Goal: Find specific page/section: Find specific page/section

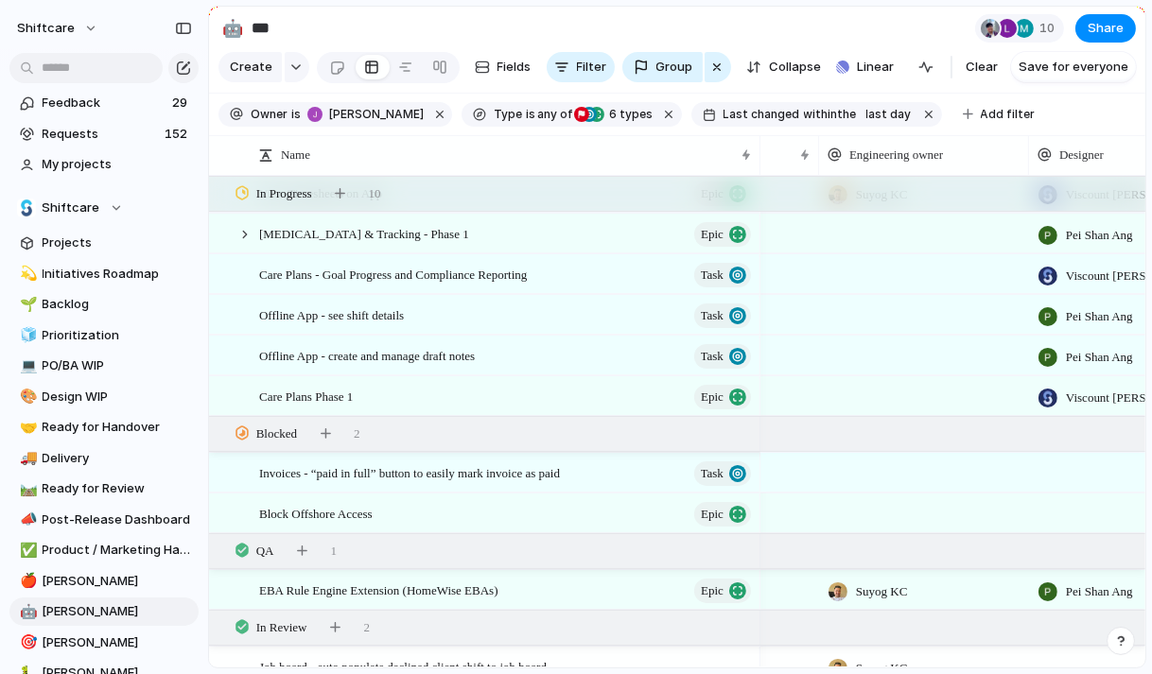
scroll to position [1241, 0]
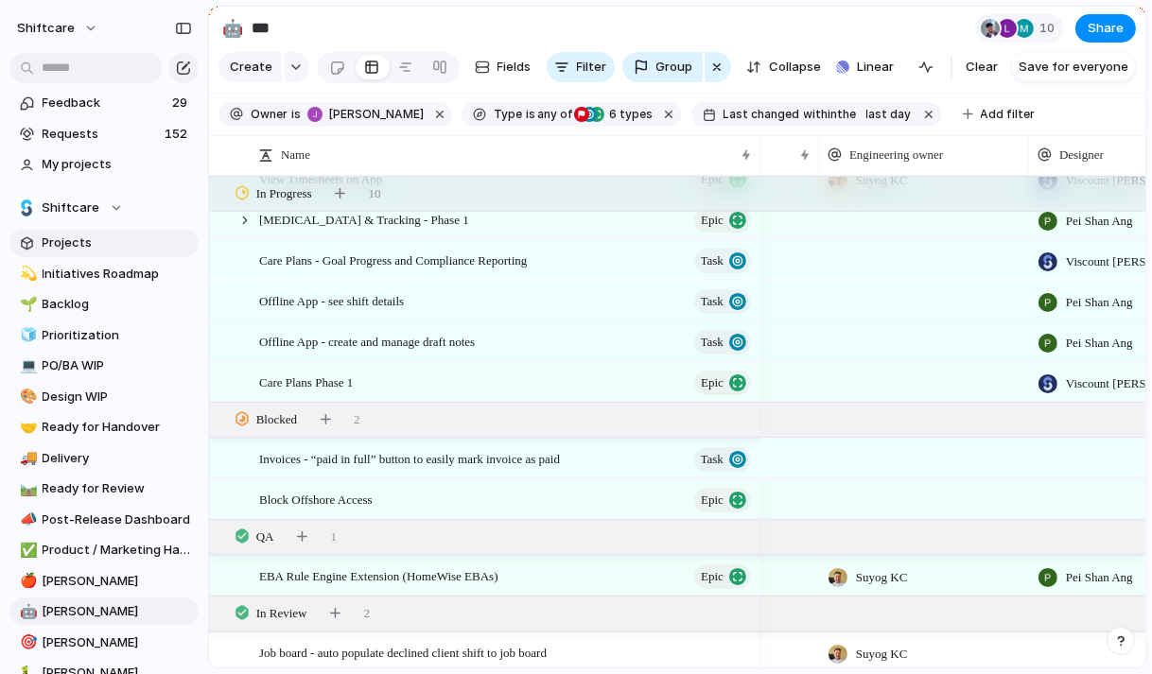
click at [67, 238] on span "Projects" at bounding box center [117, 243] width 149 height 19
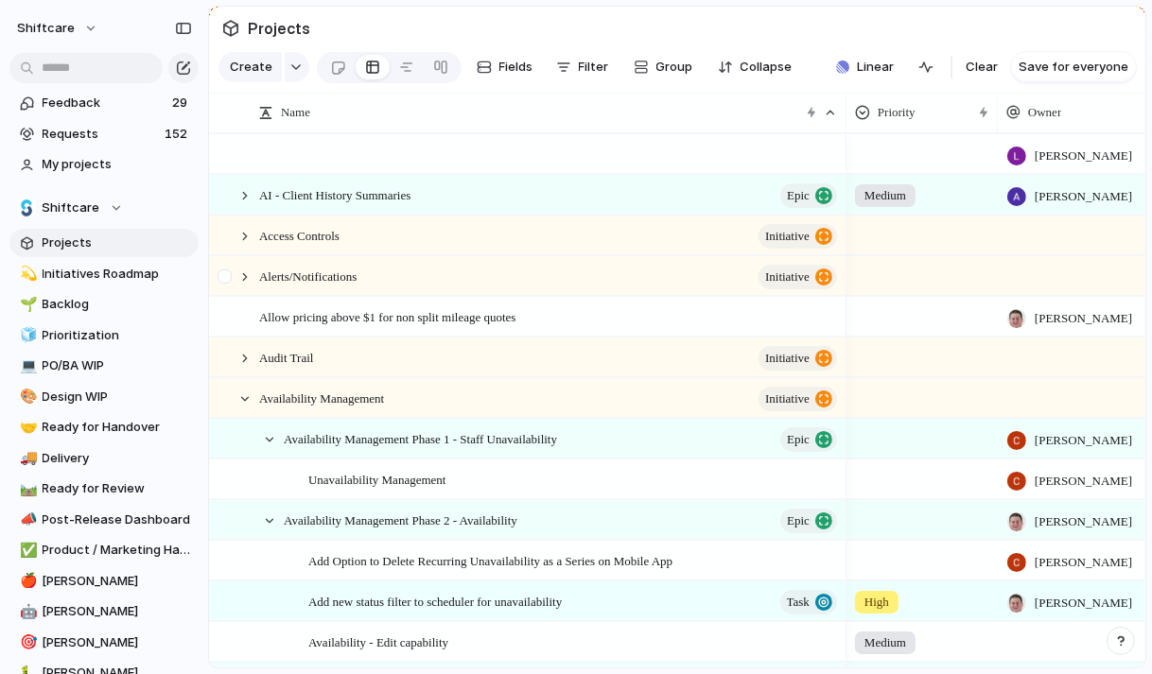
scroll to position [5, 0]
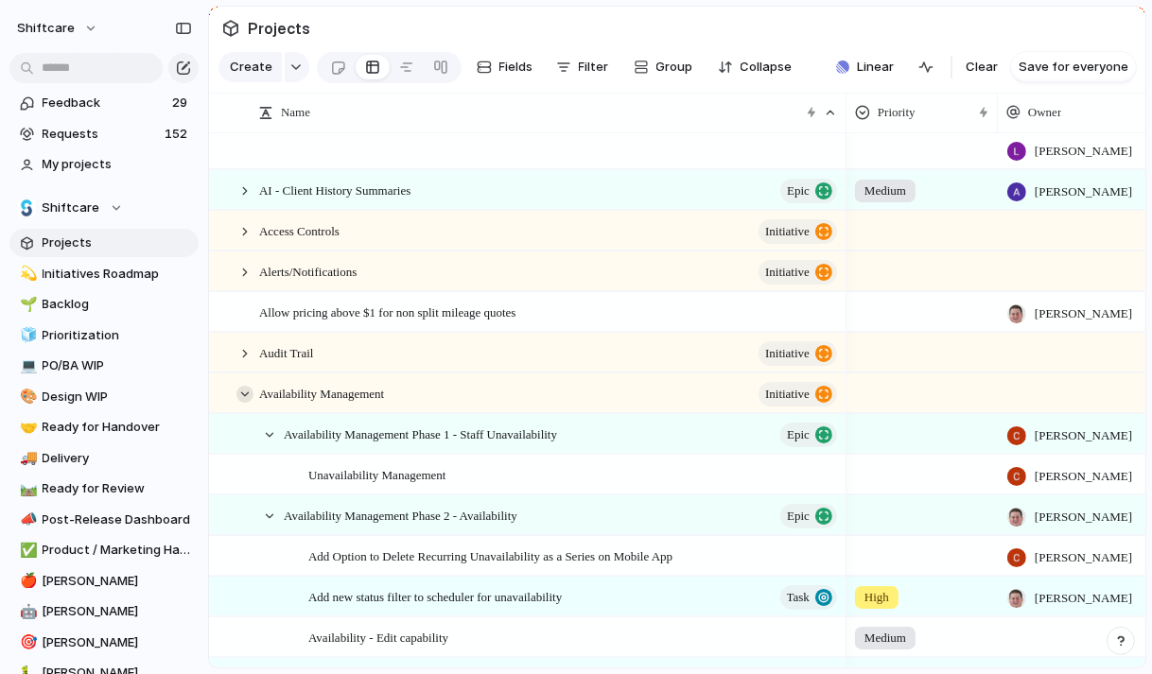
click at [243, 390] on div at bounding box center [244, 394] width 17 height 17
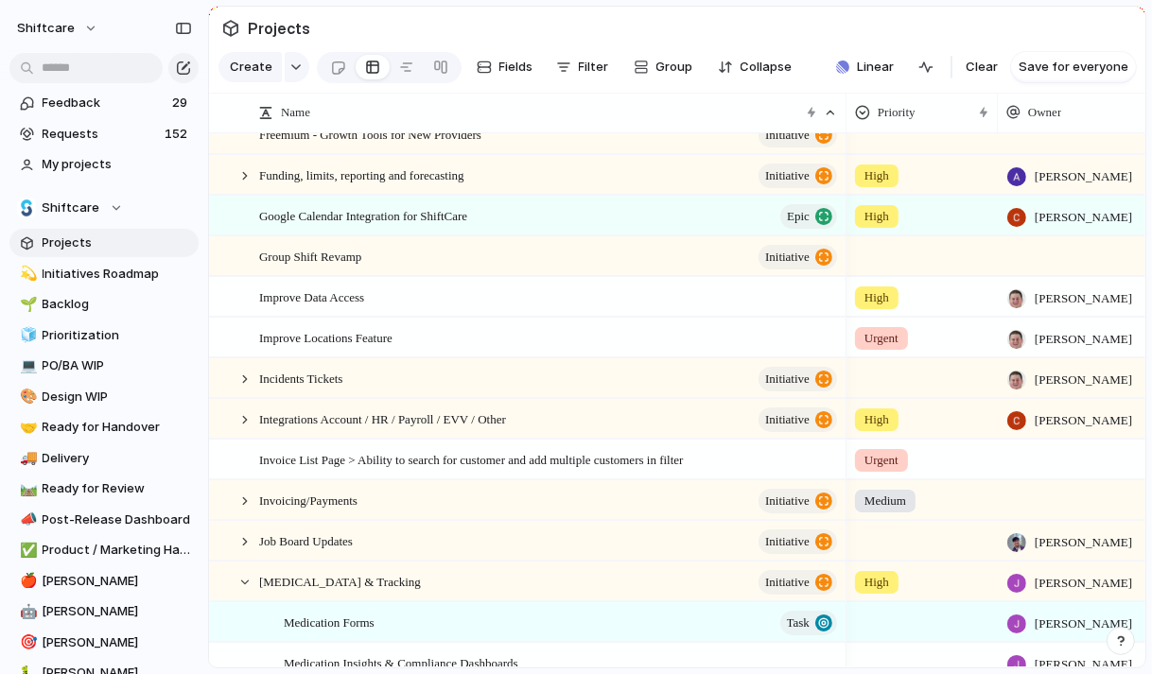
scroll to position [0, 0]
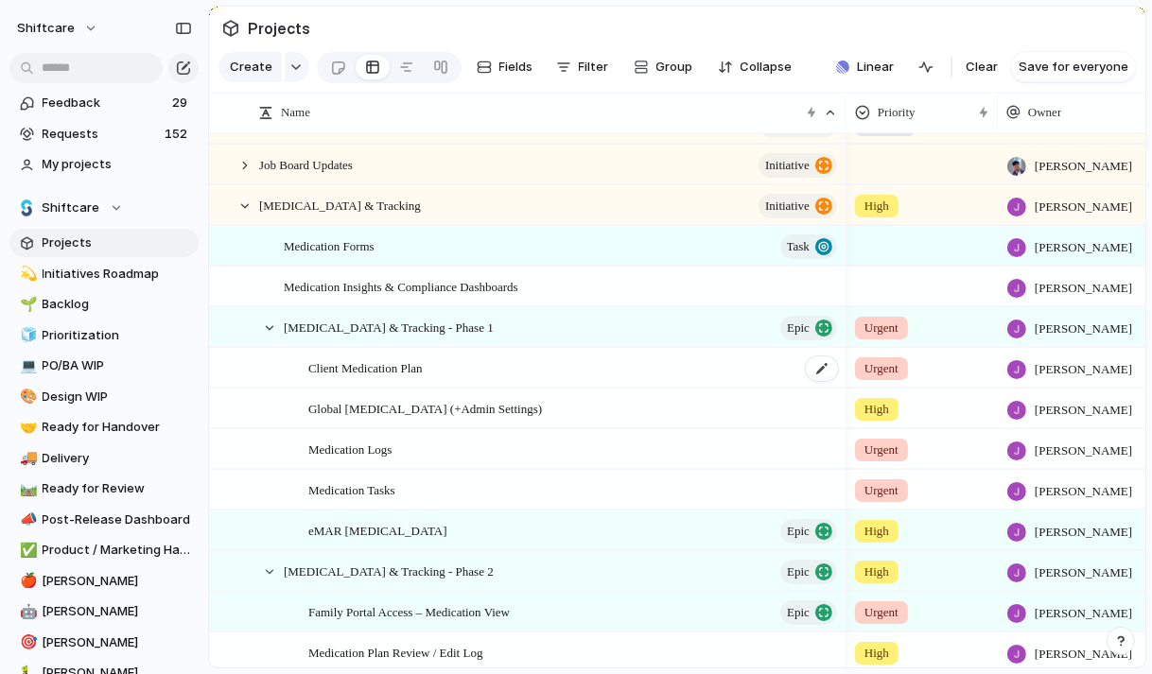
click at [417, 365] on span "Client Medication Plan" at bounding box center [365, 368] width 114 height 22
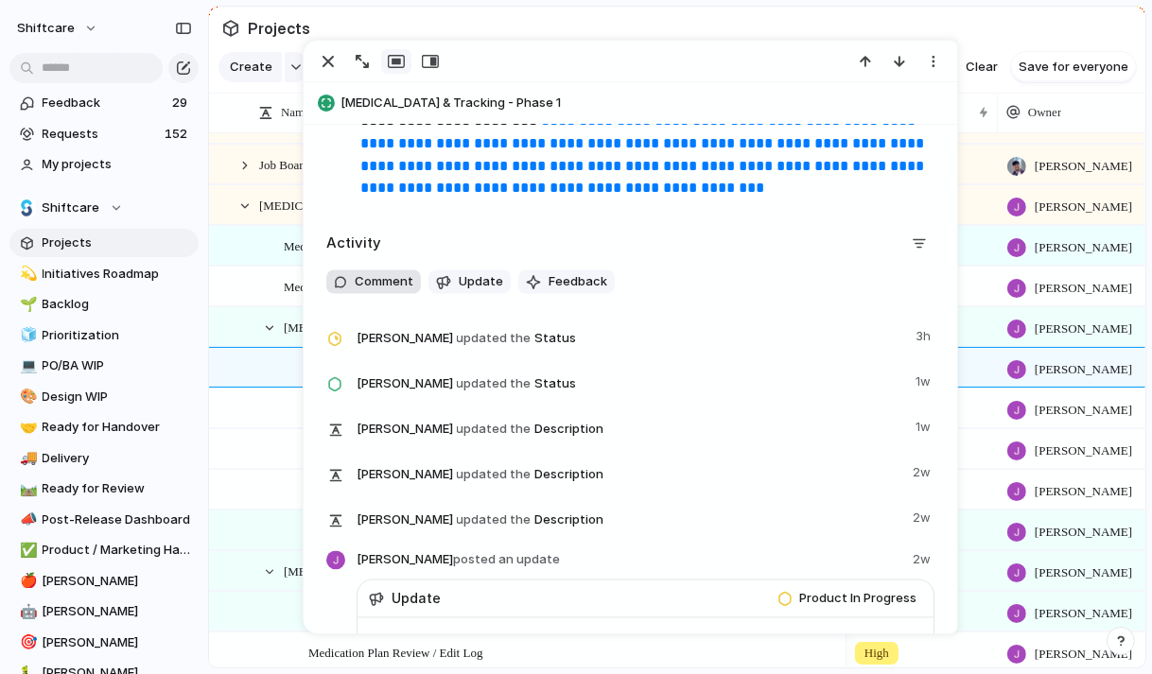
click at [384, 292] on span "Comment" at bounding box center [384, 282] width 59 height 19
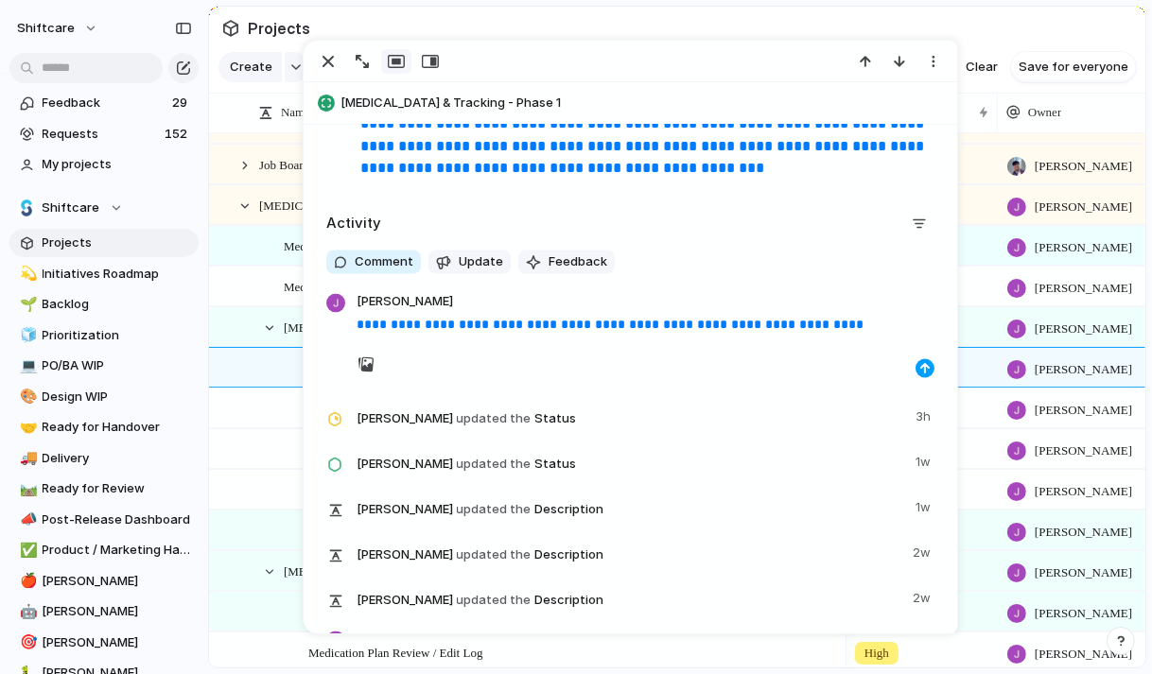
click at [924, 374] on div "button" at bounding box center [924, 368] width 11 height 11
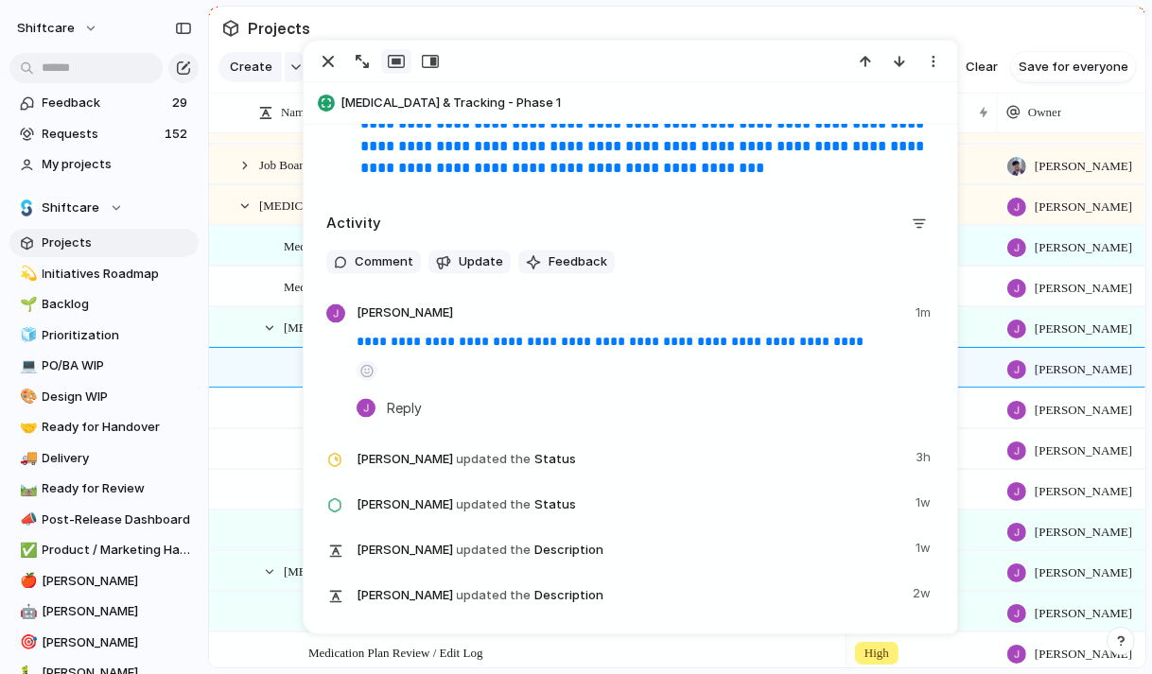
click at [325, 43] on div at bounding box center [630, 62] width 653 height 42
click at [328, 58] on div "button" at bounding box center [328, 61] width 23 height 23
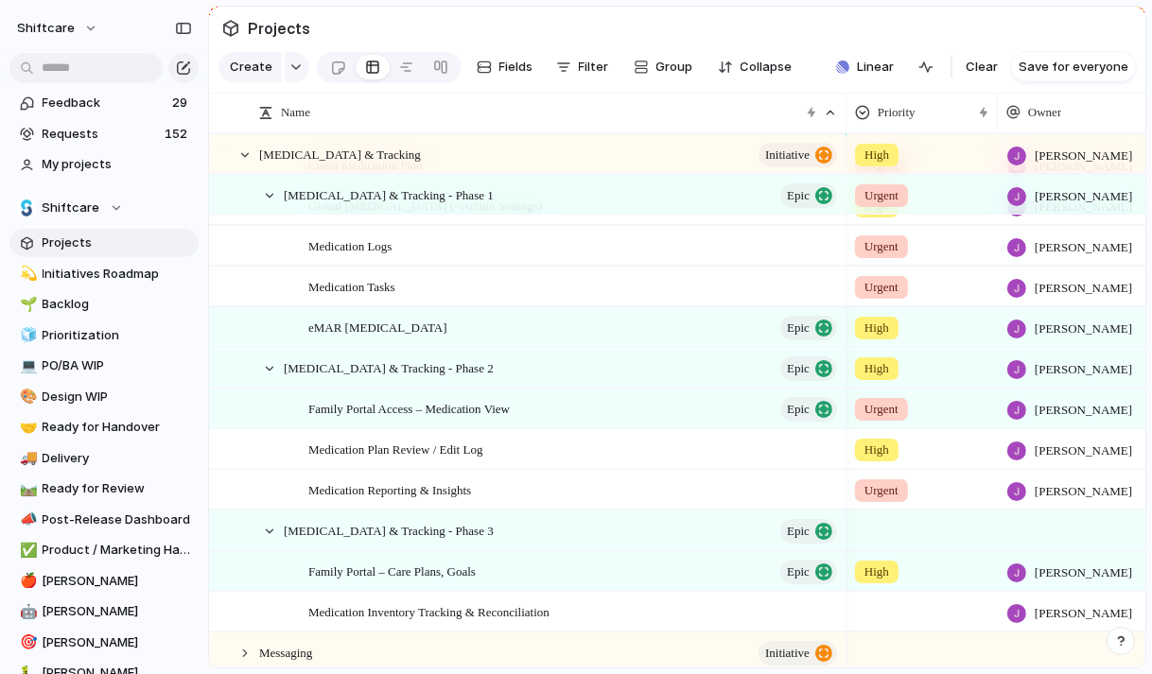
scroll to position [1706, 0]
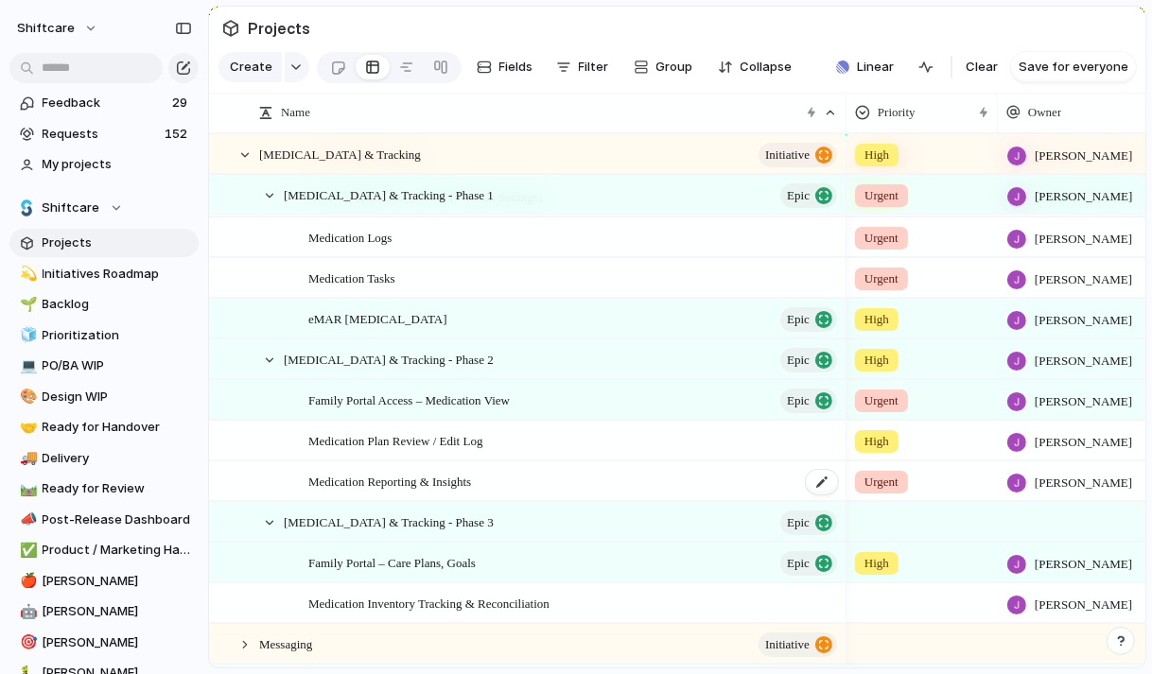
click at [458, 480] on span "Medication Reporting & Insights" at bounding box center [389, 481] width 163 height 22
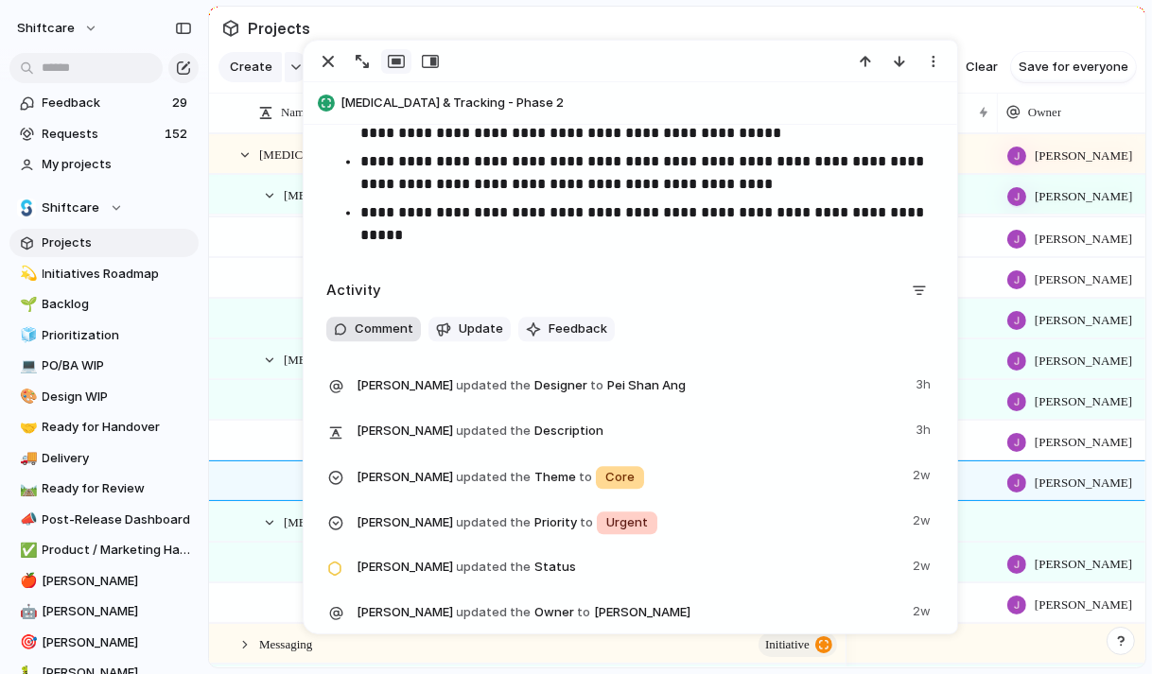
click at [375, 328] on span "Comment" at bounding box center [384, 329] width 59 height 19
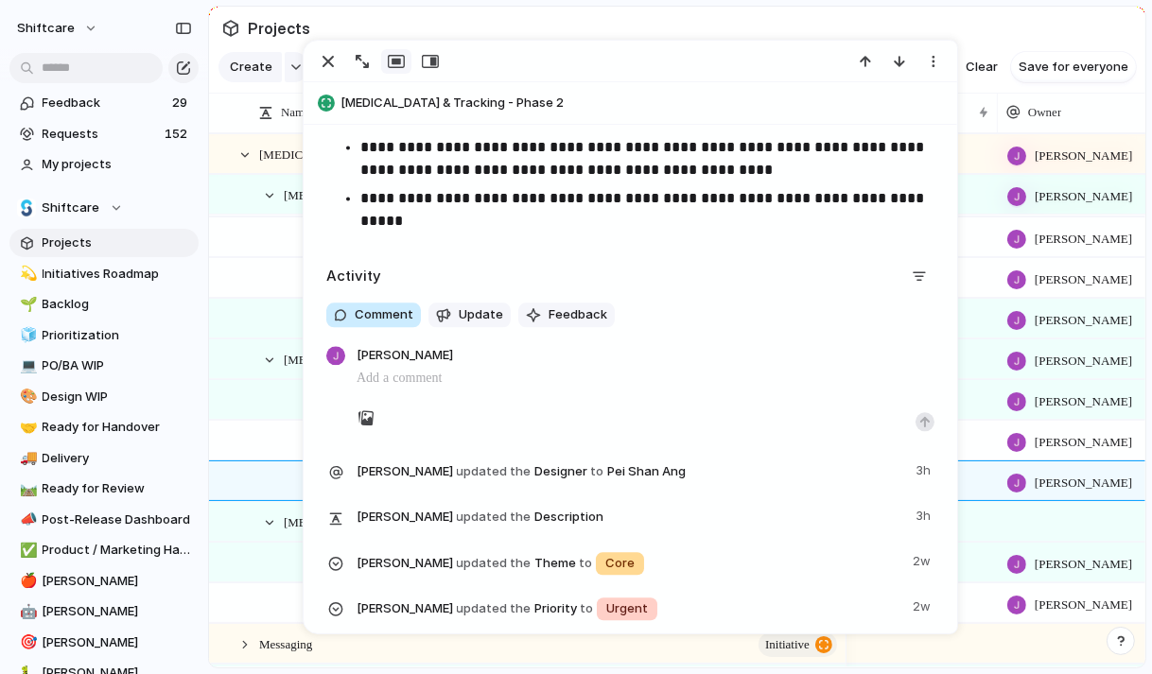
scroll to position [3839, 0]
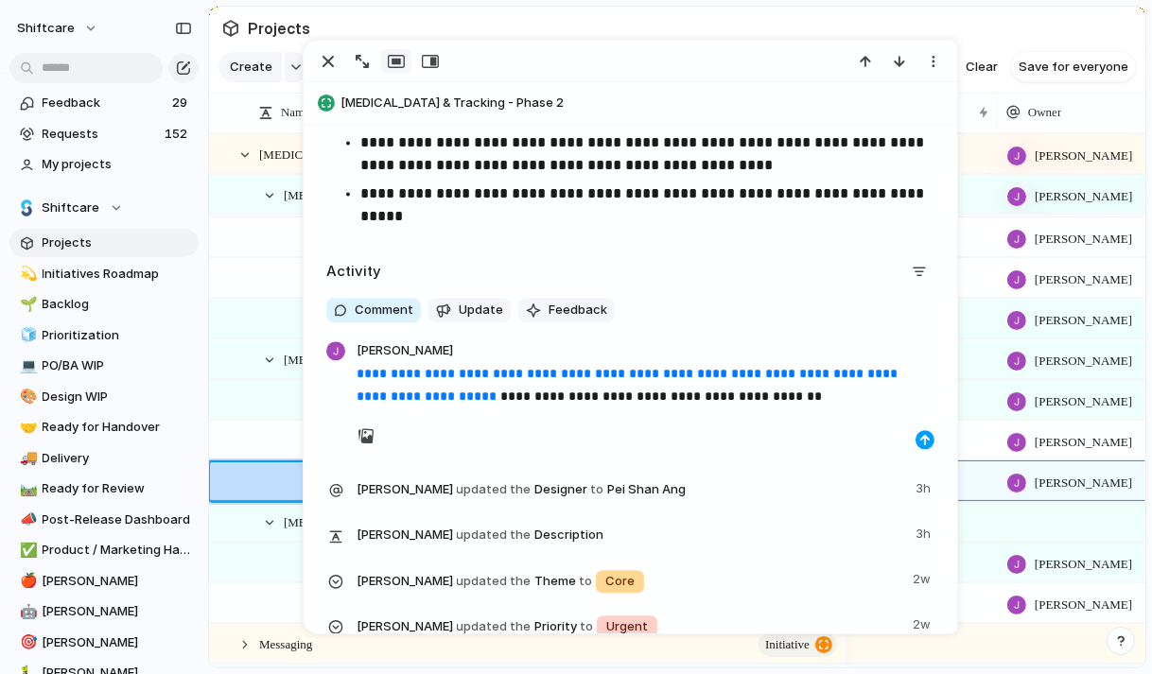
click at [925, 447] on button "button" at bounding box center [924, 439] width 19 height 19
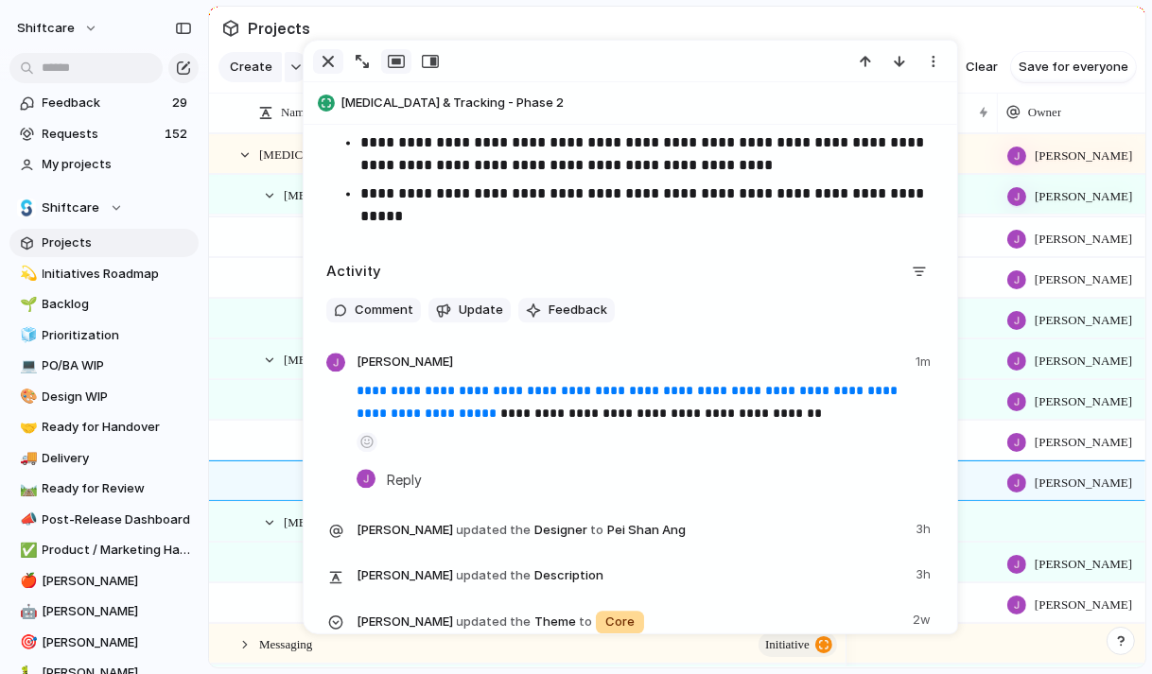
click at [327, 63] on div "button" at bounding box center [328, 61] width 23 height 23
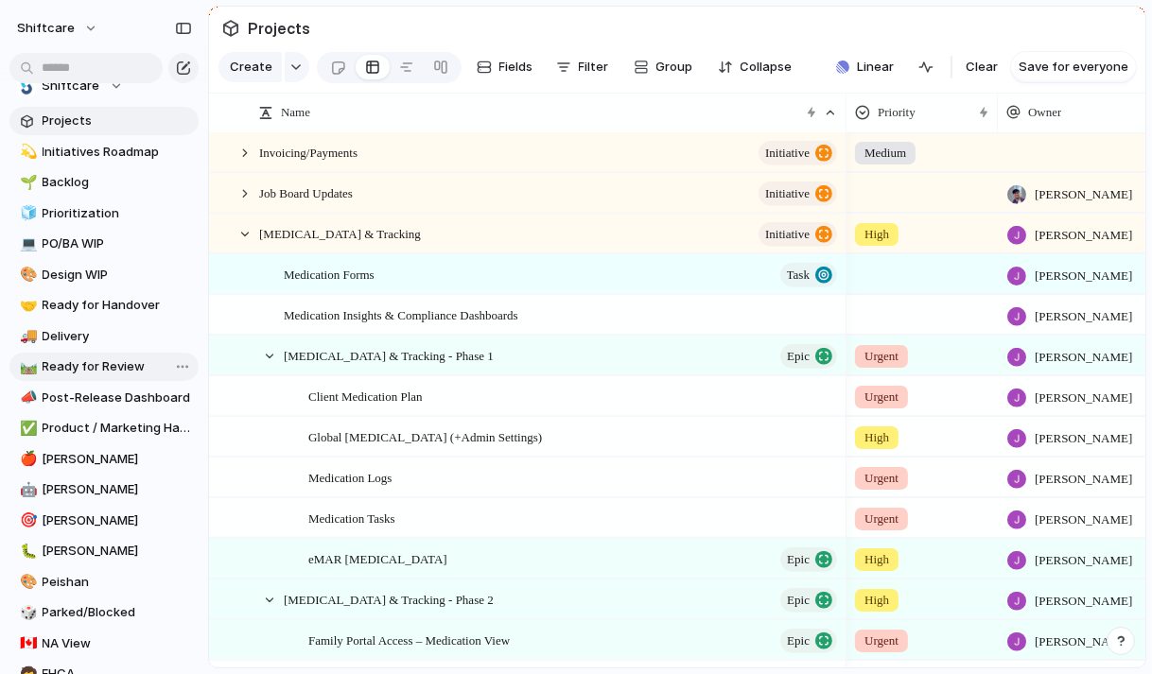
scroll to position [135, 0]
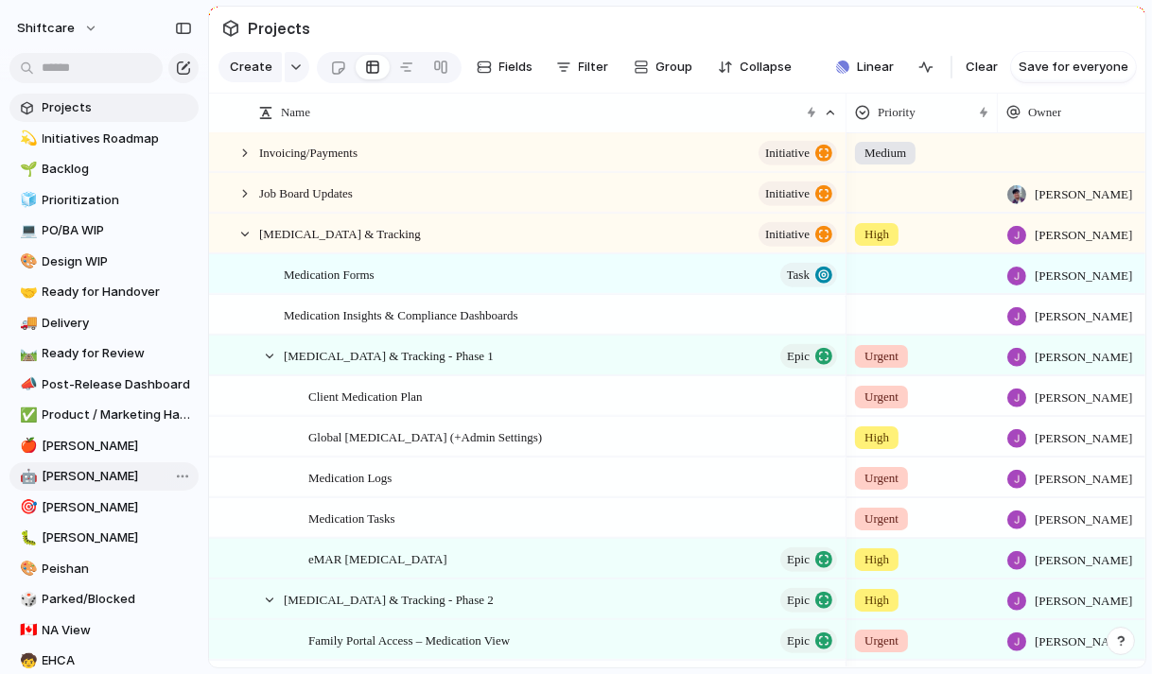
click at [68, 483] on span "[PERSON_NAME]" at bounding box center [117, 476] width 149 height 19
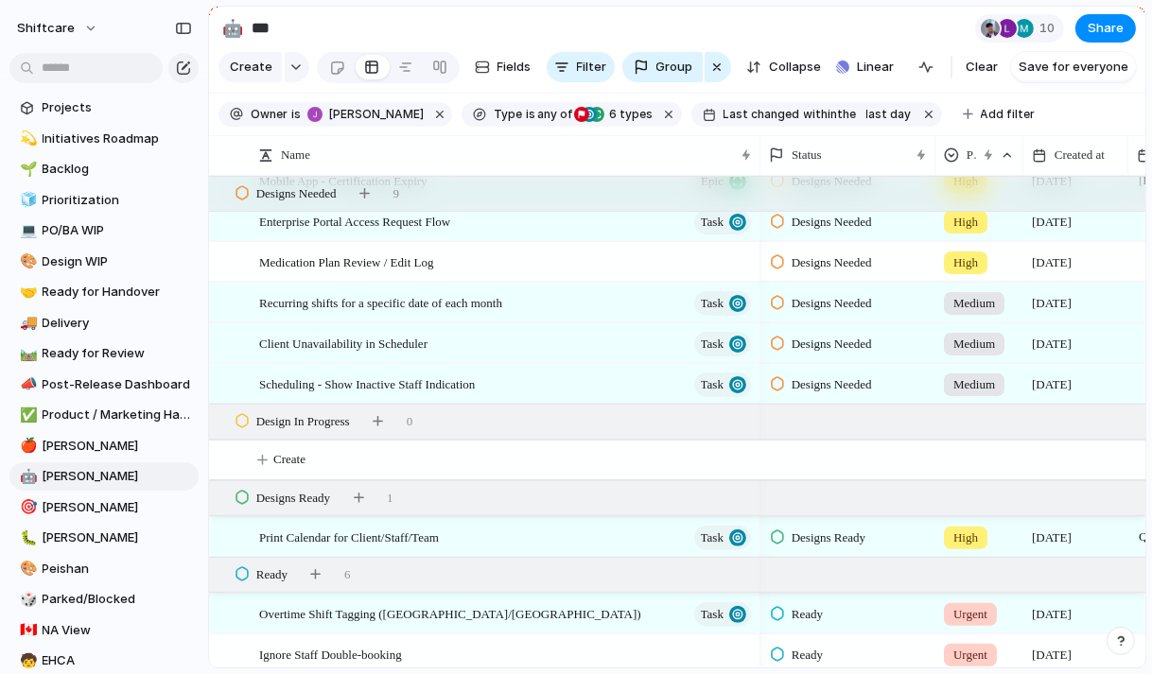
scroll to position [487, 0]
click at [71, 479] on span "[PERSON_NAME]" at bounding box center [117, 476] width 149 height 19
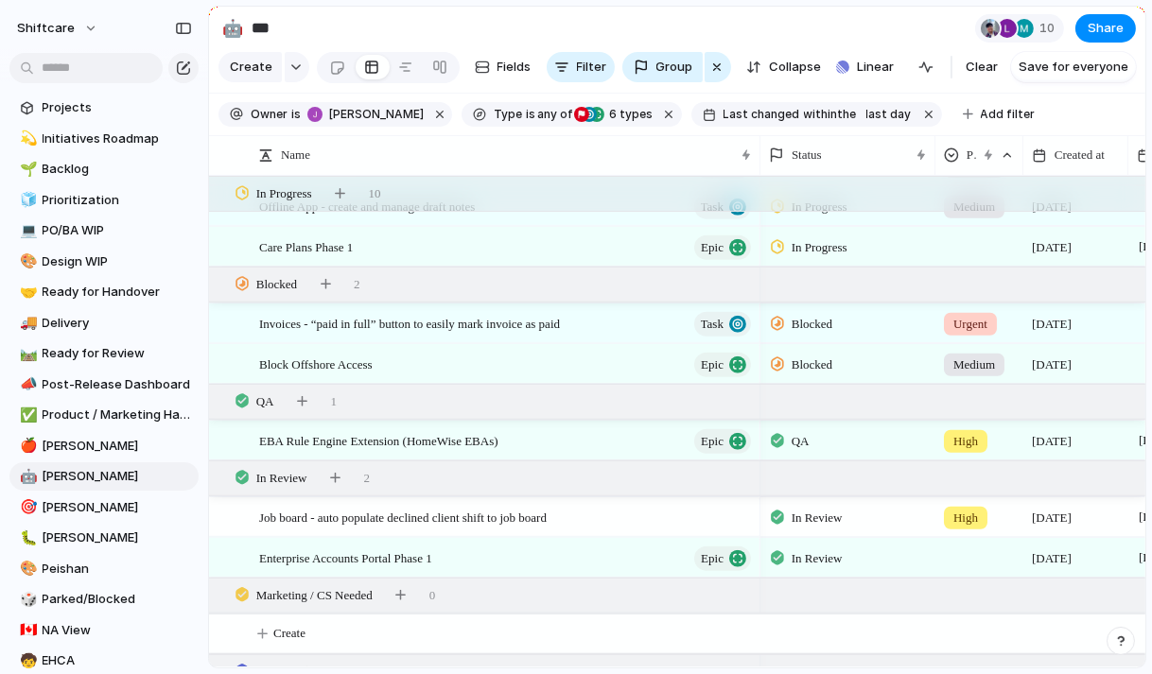
scroll to position [1377, 0]
click at [917, 114] on button "button" at bounding box center [929, 114] width 25 height 25
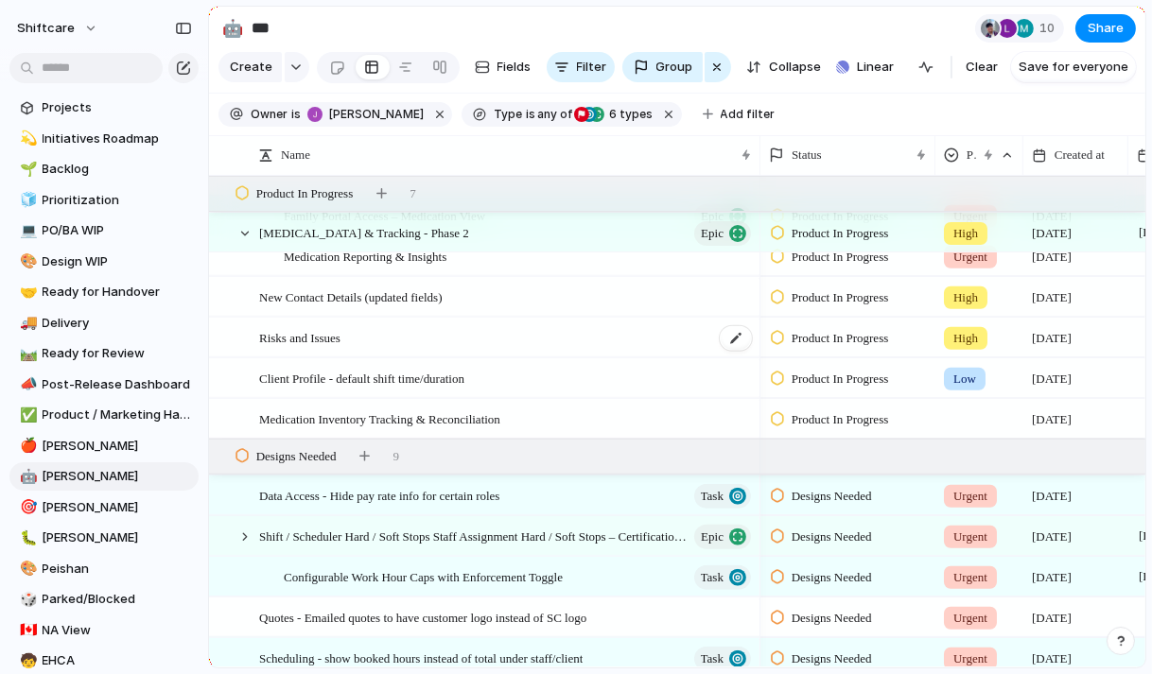
scroll to position [1437, 0]
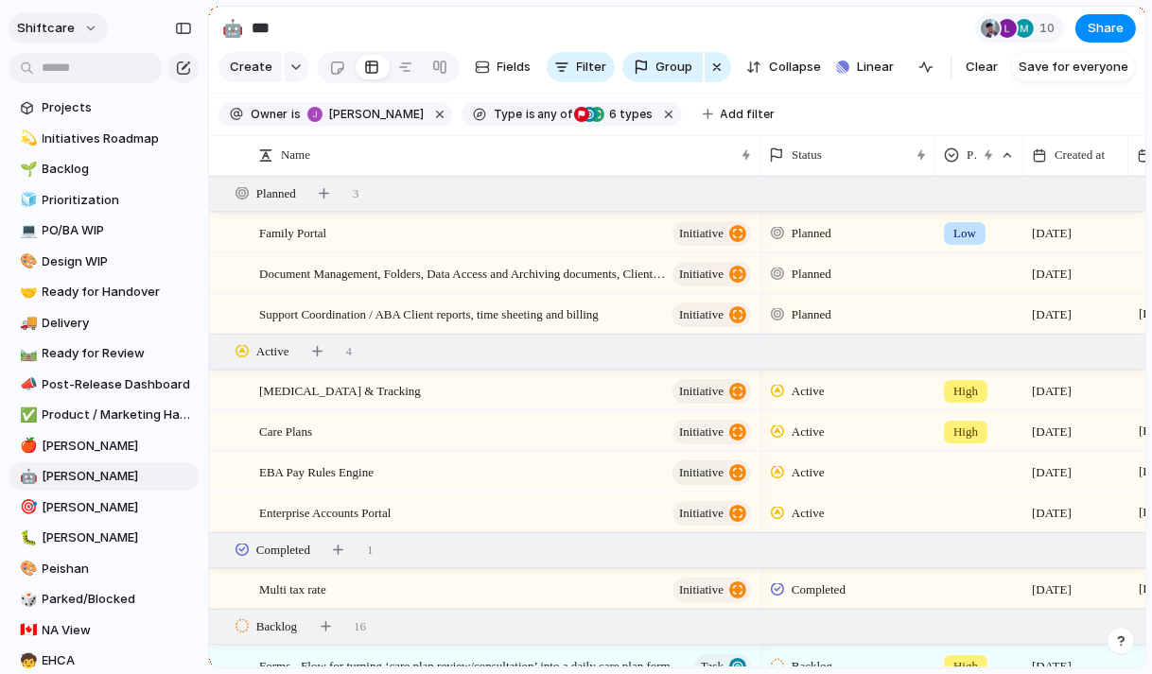
click at [84, 33] on button "shiftcare" at bounding box center [58, 28] width 99 height 30
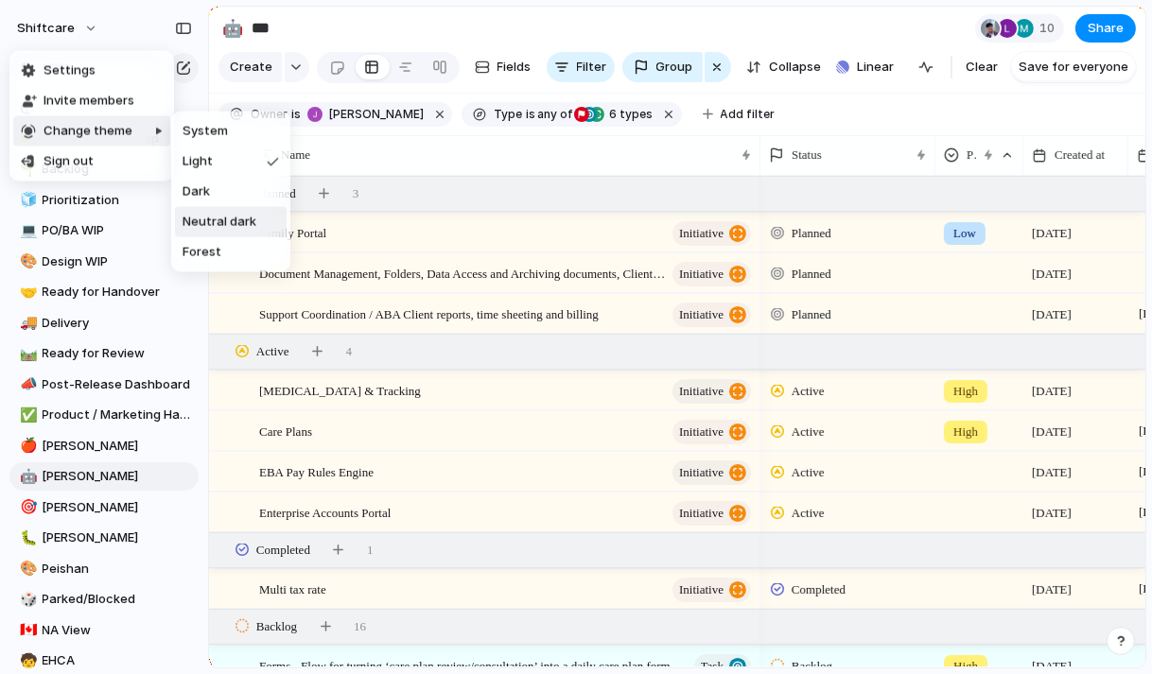
click at [230, 235] on li "Neutral dark" at bounding box center [231, 222] width 112 height 30
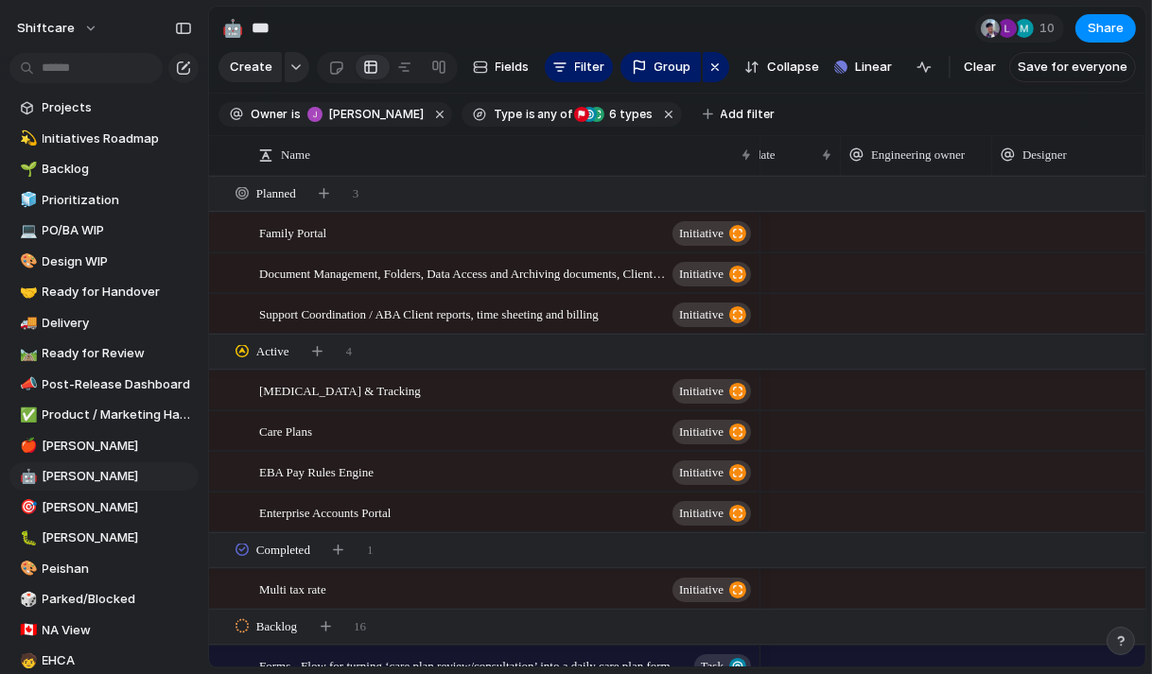
scroll to position [0, 0]
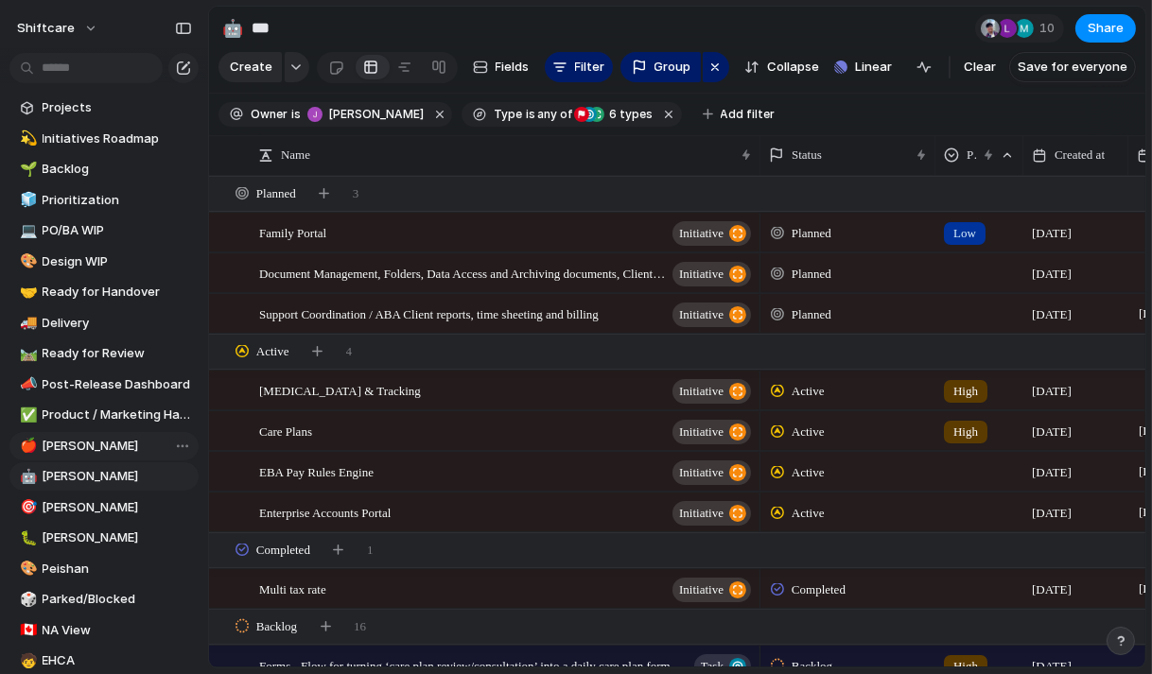
click at [69, 441] on span "[PERSON_NAME]" at bounding box center [117, 446] width 149 height 19
type input "*****"
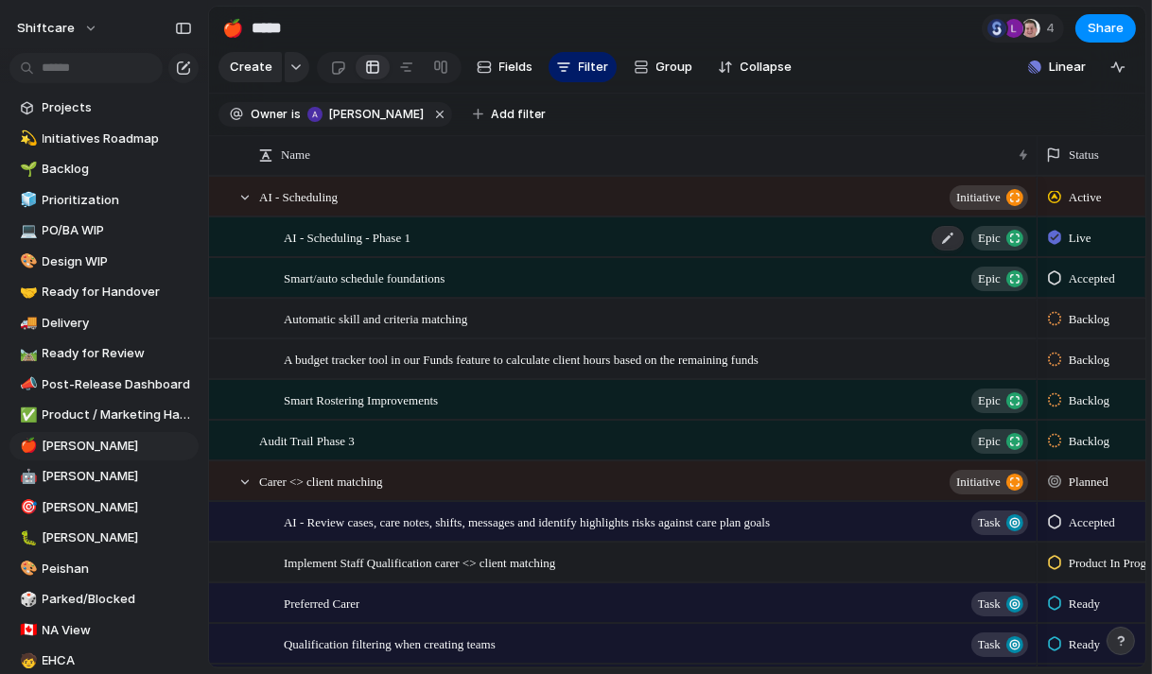
click at [484, 239] on div "AI - Scheduling - Phase 1 Epic" at bounding box center [657, 237] width 747 height 39
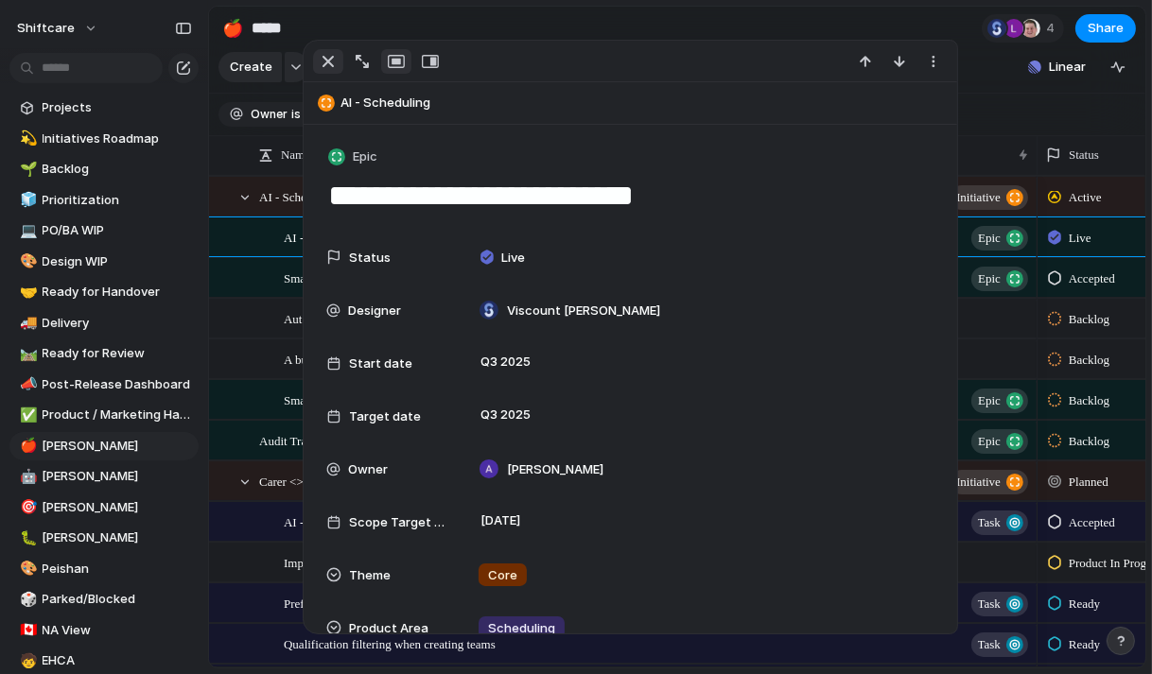
click at [326, 66] on div "button" at bounding box center [328, 61] width 23 height 23
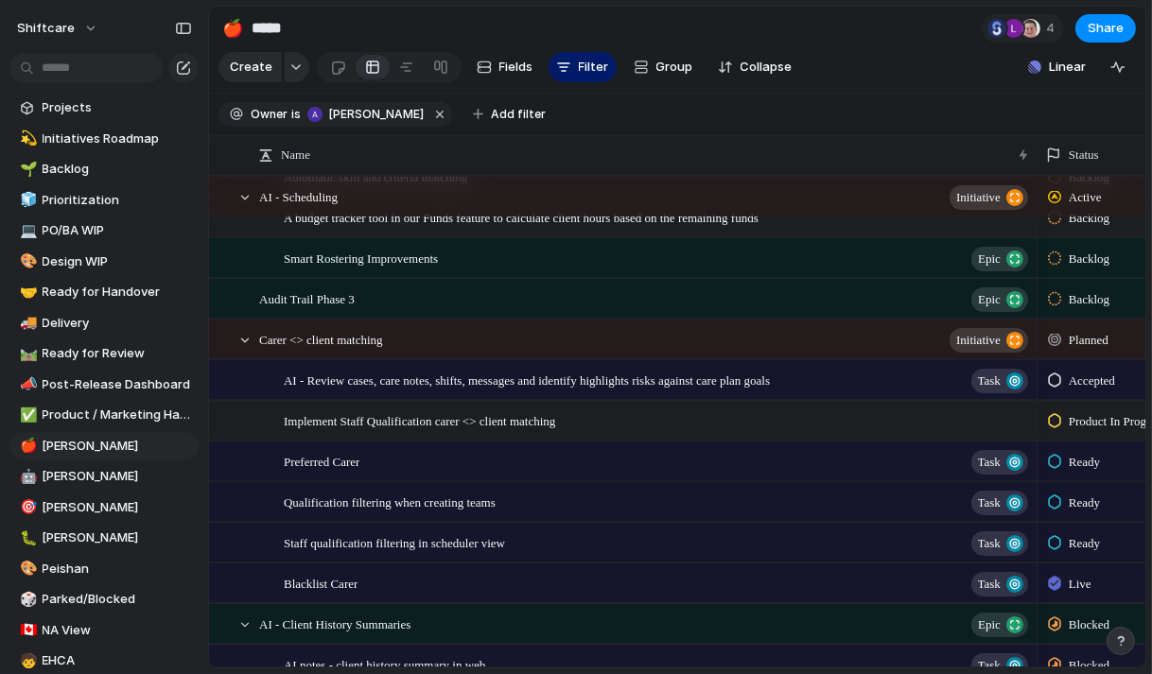
scroll to position [151, 0]
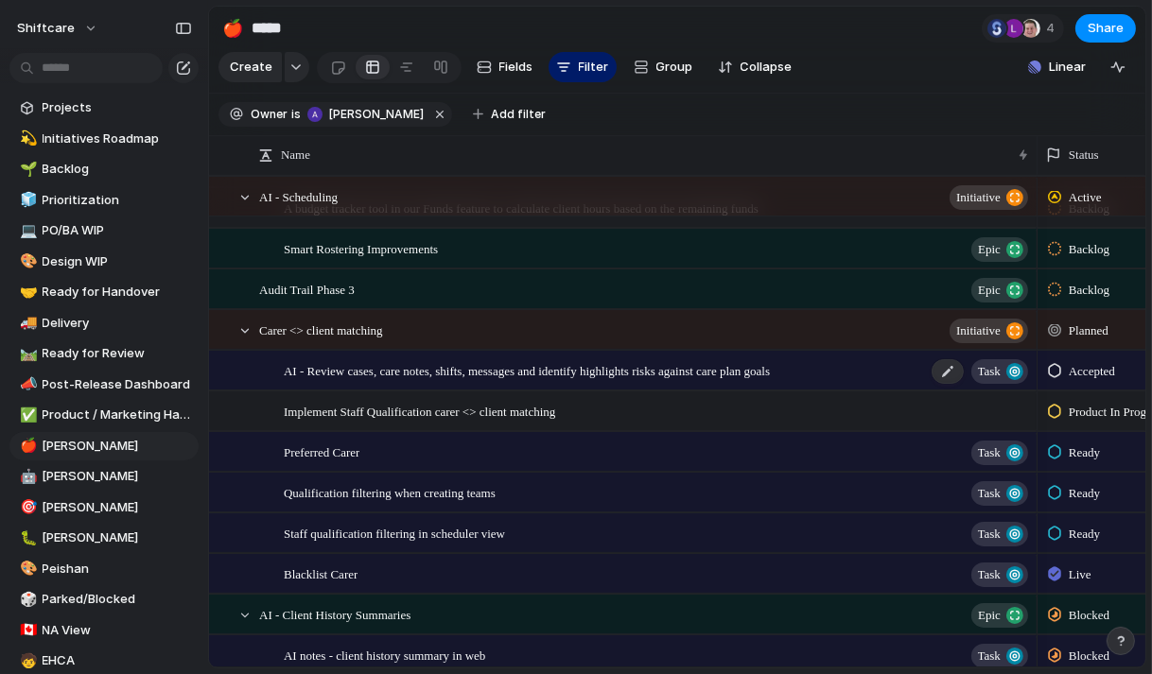
click at [597, 361] on span "AI - Review cases, care notes, shifts, messages and identify highlights risks a…" at bounding box center [527, 370] width 486 height 22
